Goal: Task Accomplishment & Management: Use online tool/utility

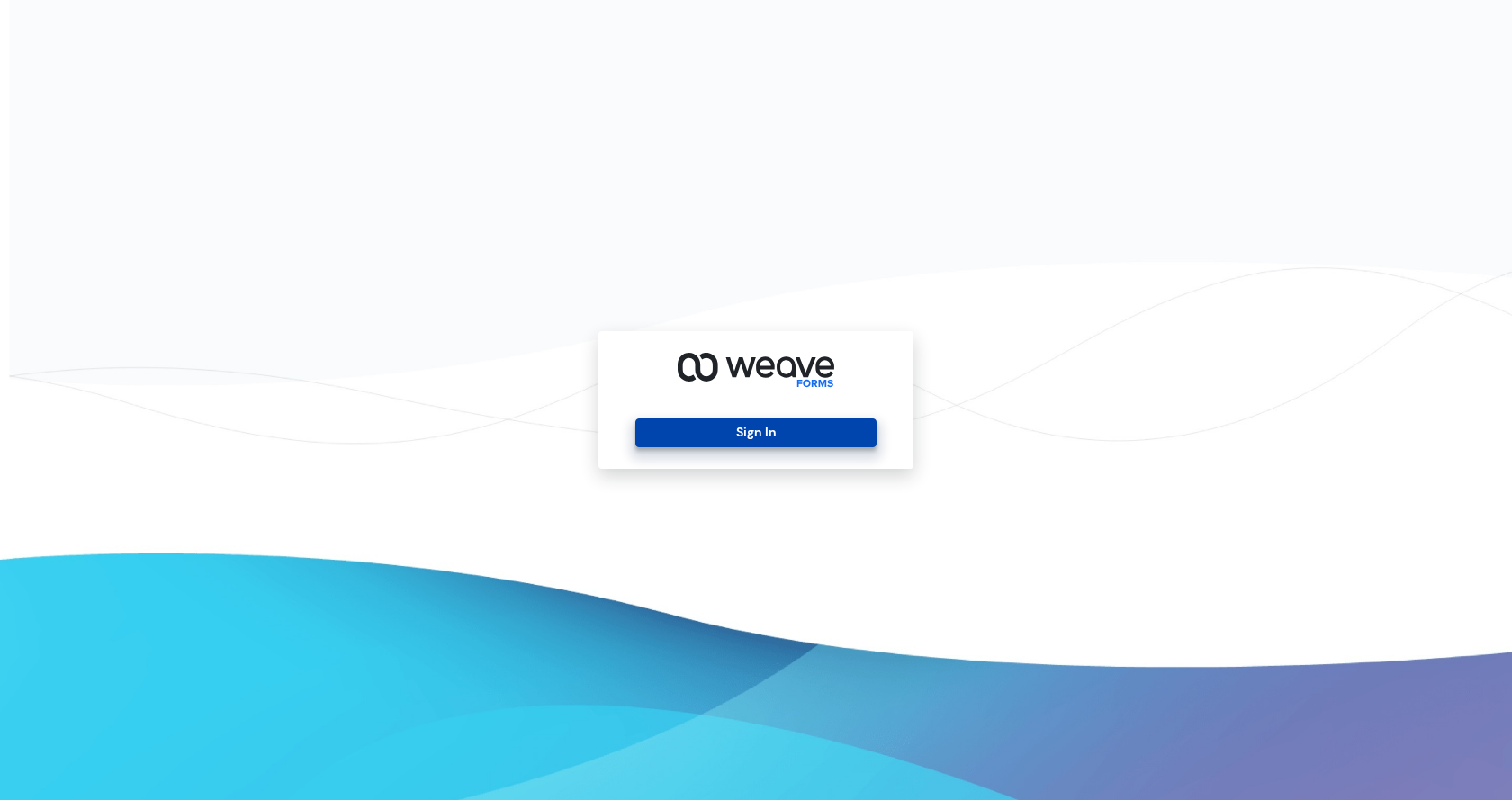
click at [759, 435] on button "Sign In" at bounding box center [756, 433] width 240 height 29
